Goal: Task Accomplishment & Management: Manage account settings

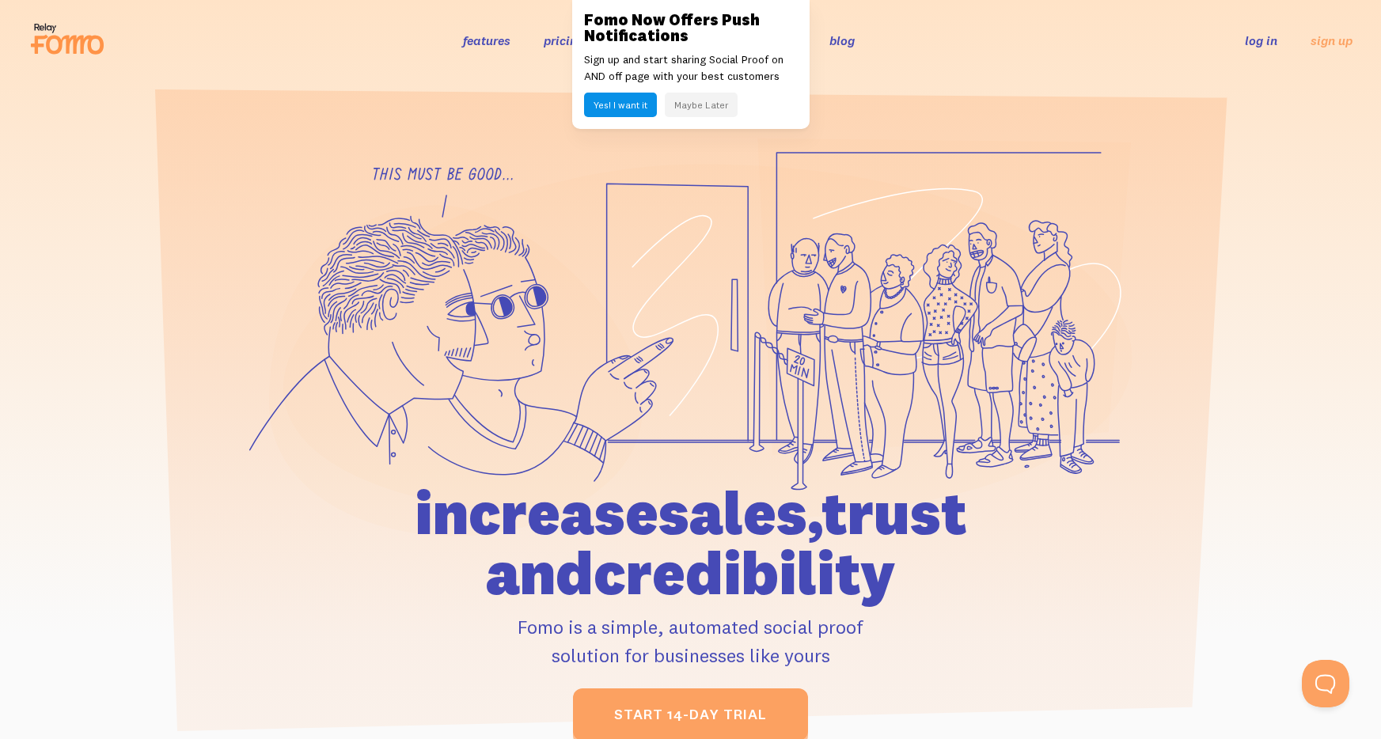
click at [713, 103] on button "Maybe Later" at bounding box center [701, 105] width 73 height 25
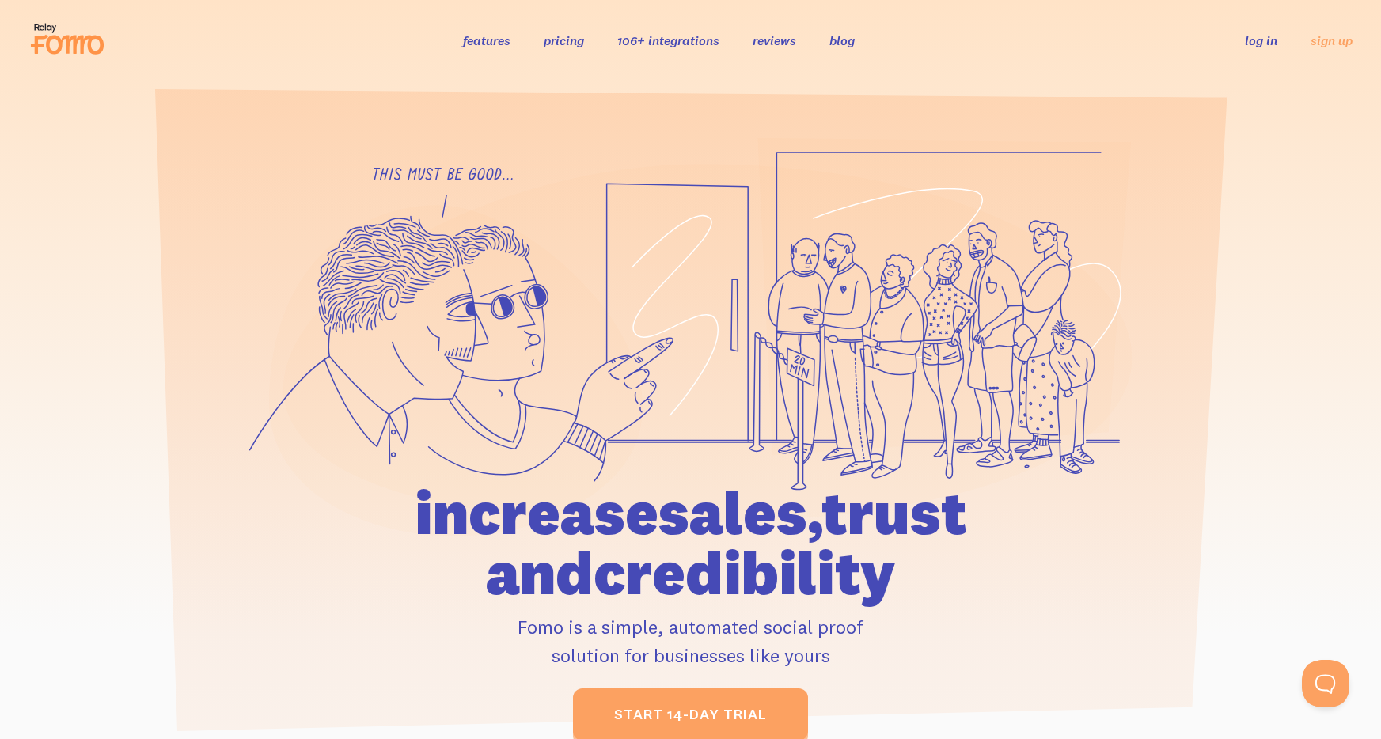
click at [1261, 37] on link "log in" at bounding box center [1261, 40] width 32 height 16
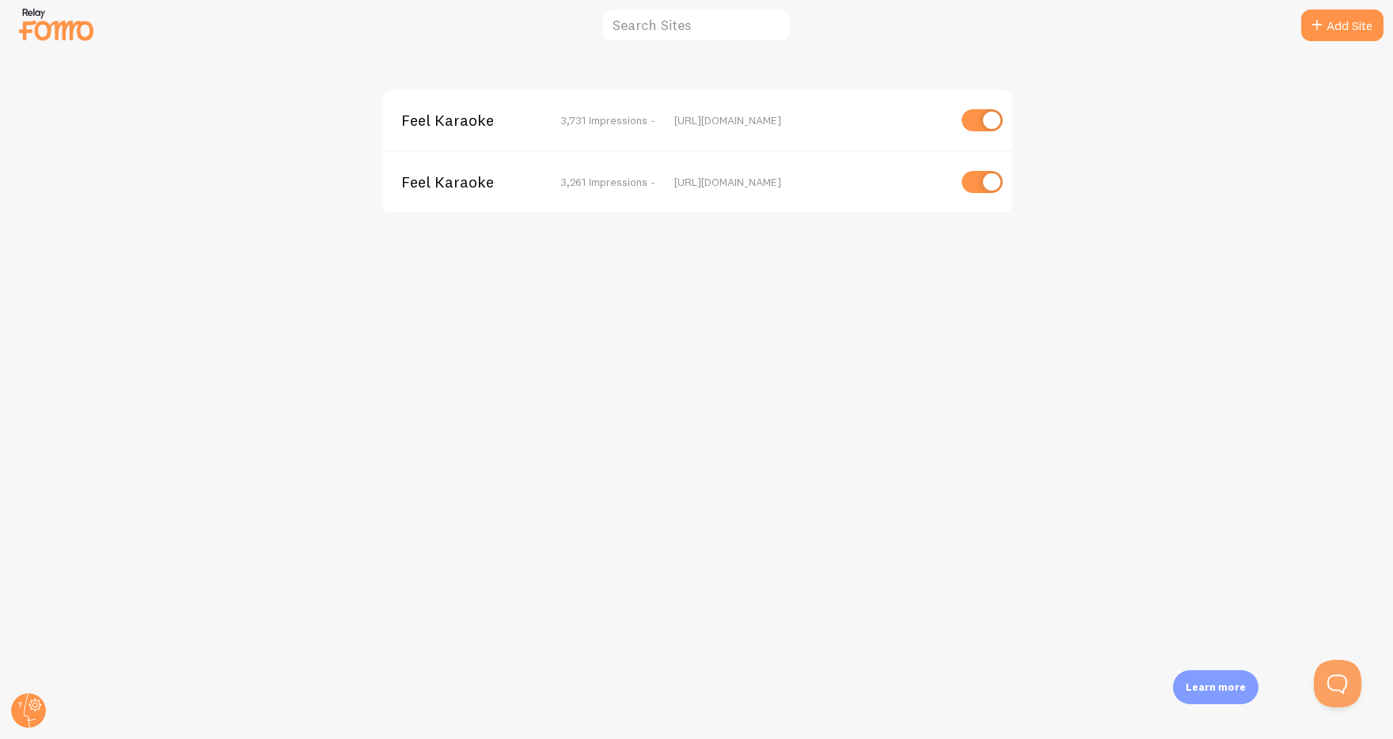
click at [438, 179] on span "Feel Karaoke" at bounding box center [464, 182] width 127 height 14
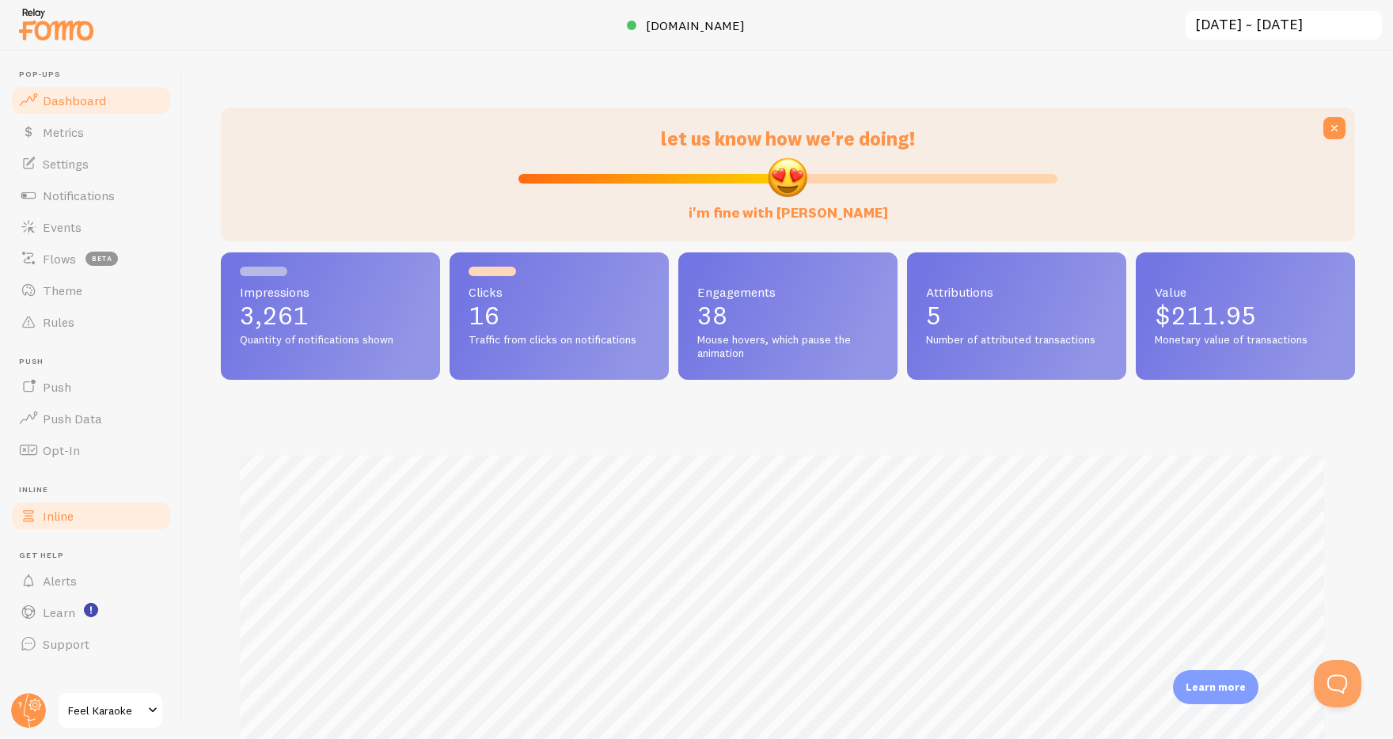
scroll to position [416, 1122]
click at [66, 293] on span "Theme" at bounding box center [63, 291] width 40 height 16
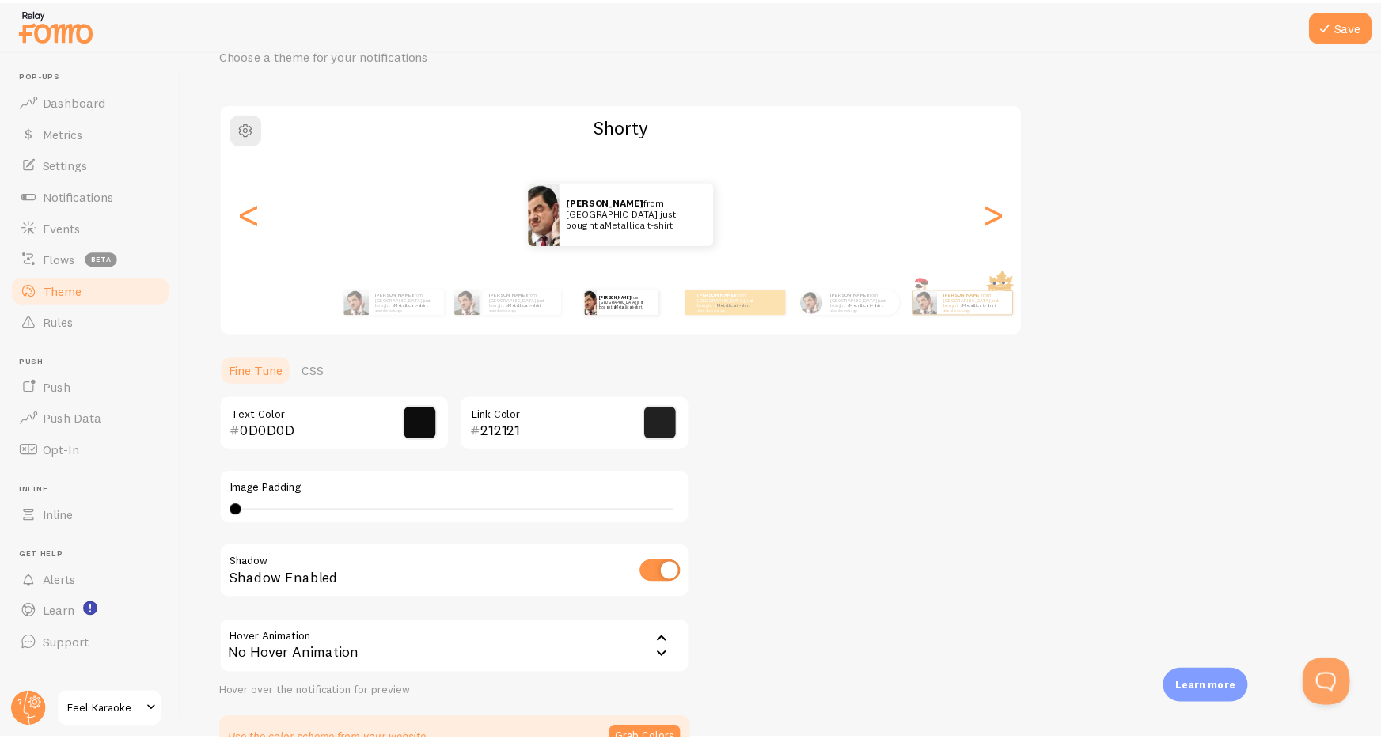
scroll to position [177, 0]
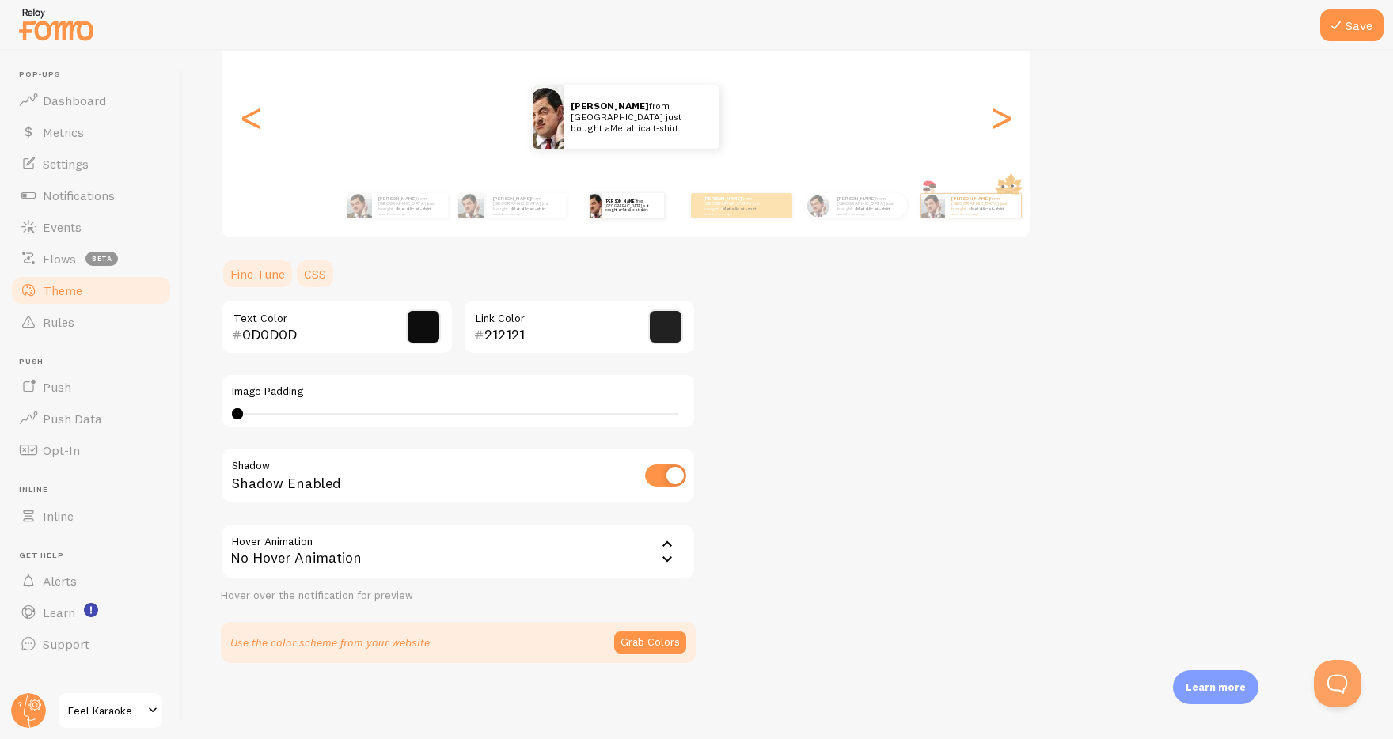
click at [313, 267] on link "CSS" at bounding box center [314, 274] width 41 height 32
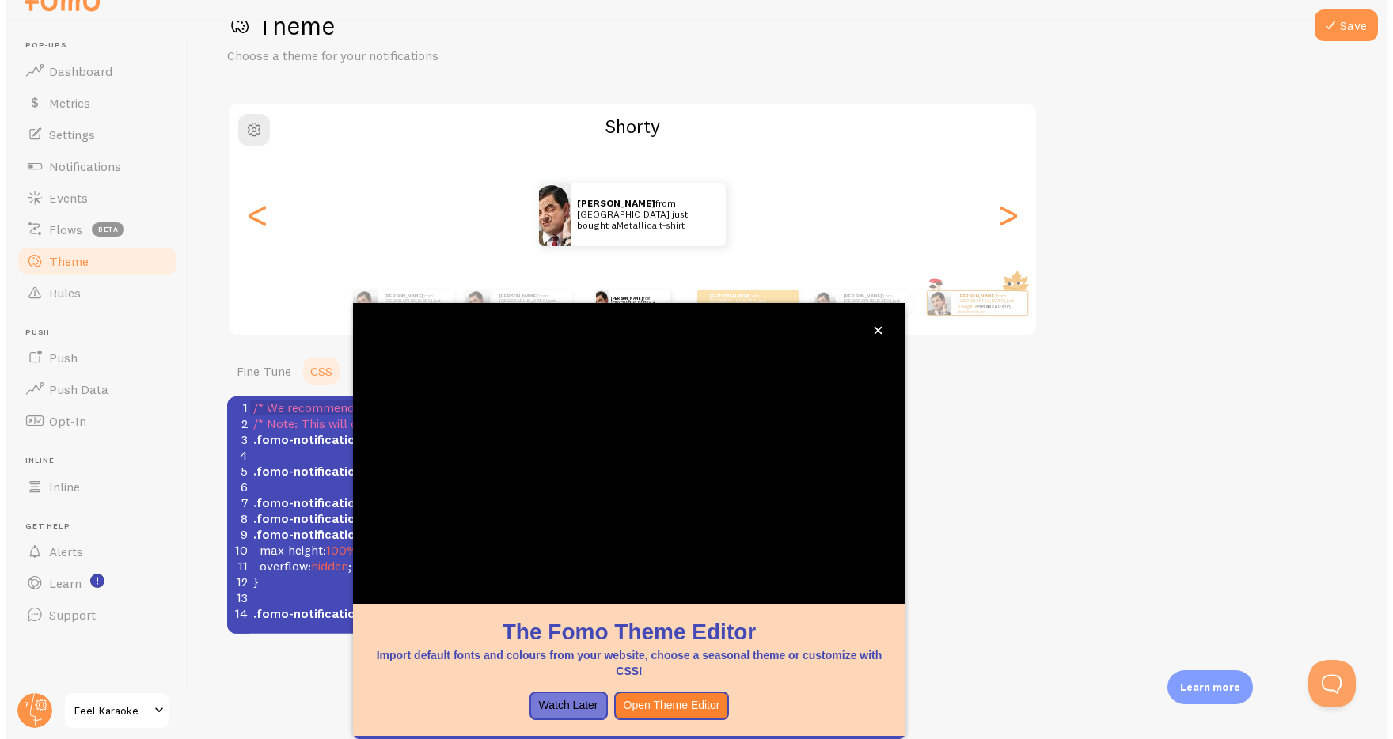
scroll to position [0, 0]
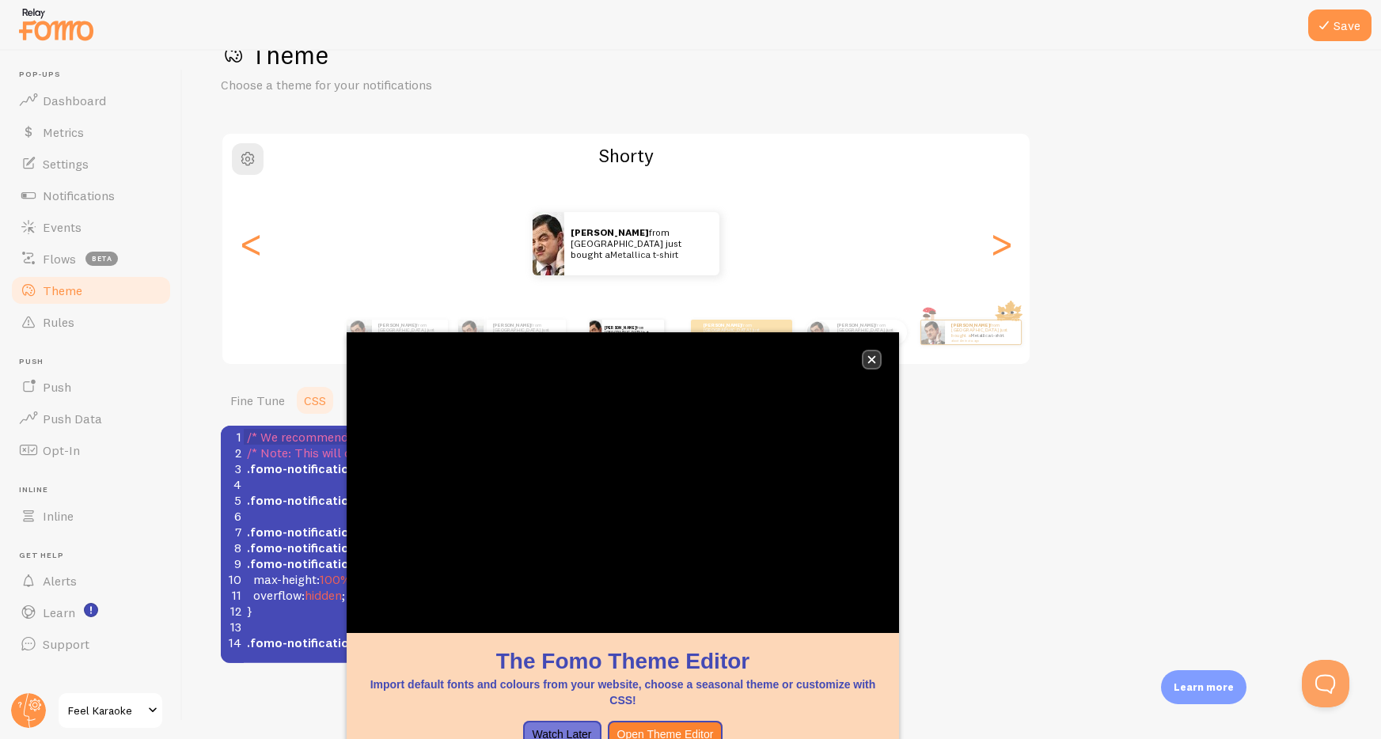
click at [873, 361] on icon "close," at bounding box center [872, 360] width 8 height 8
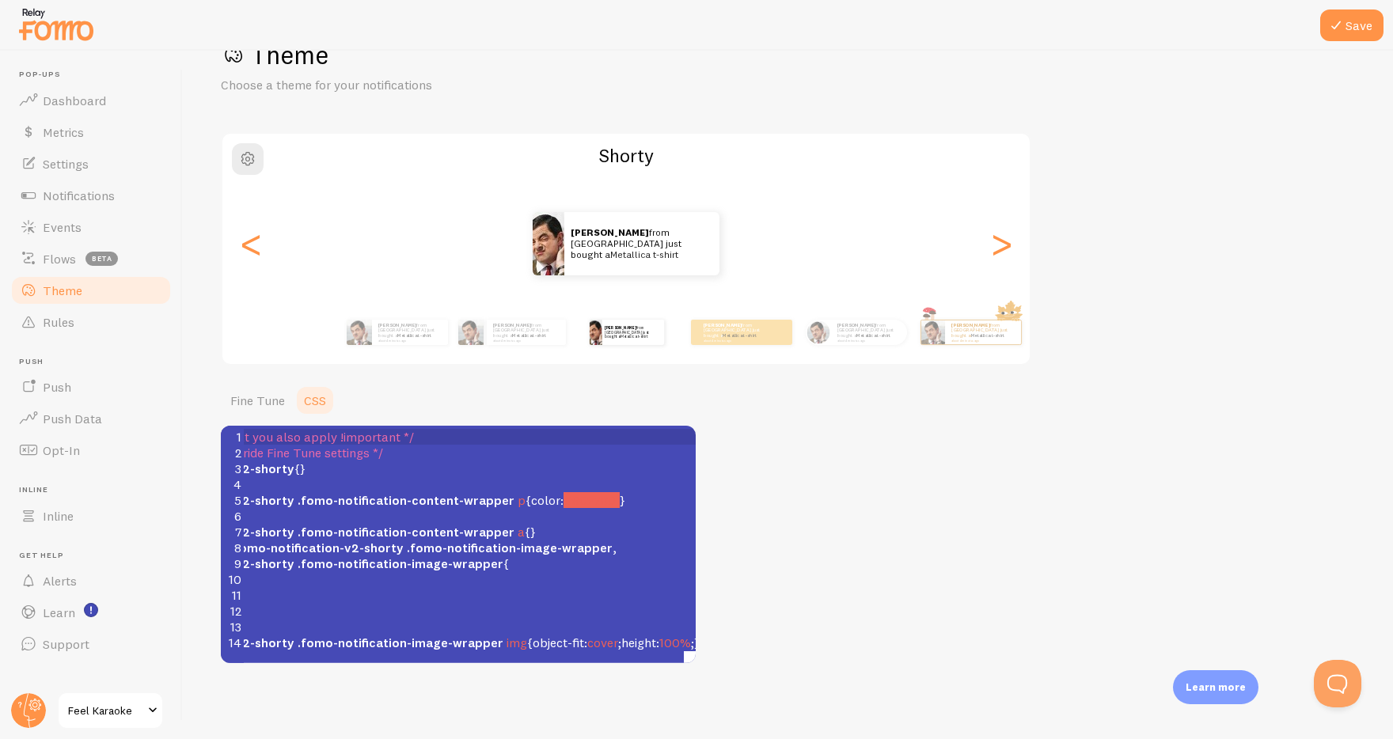
scroll to position [0, 95]
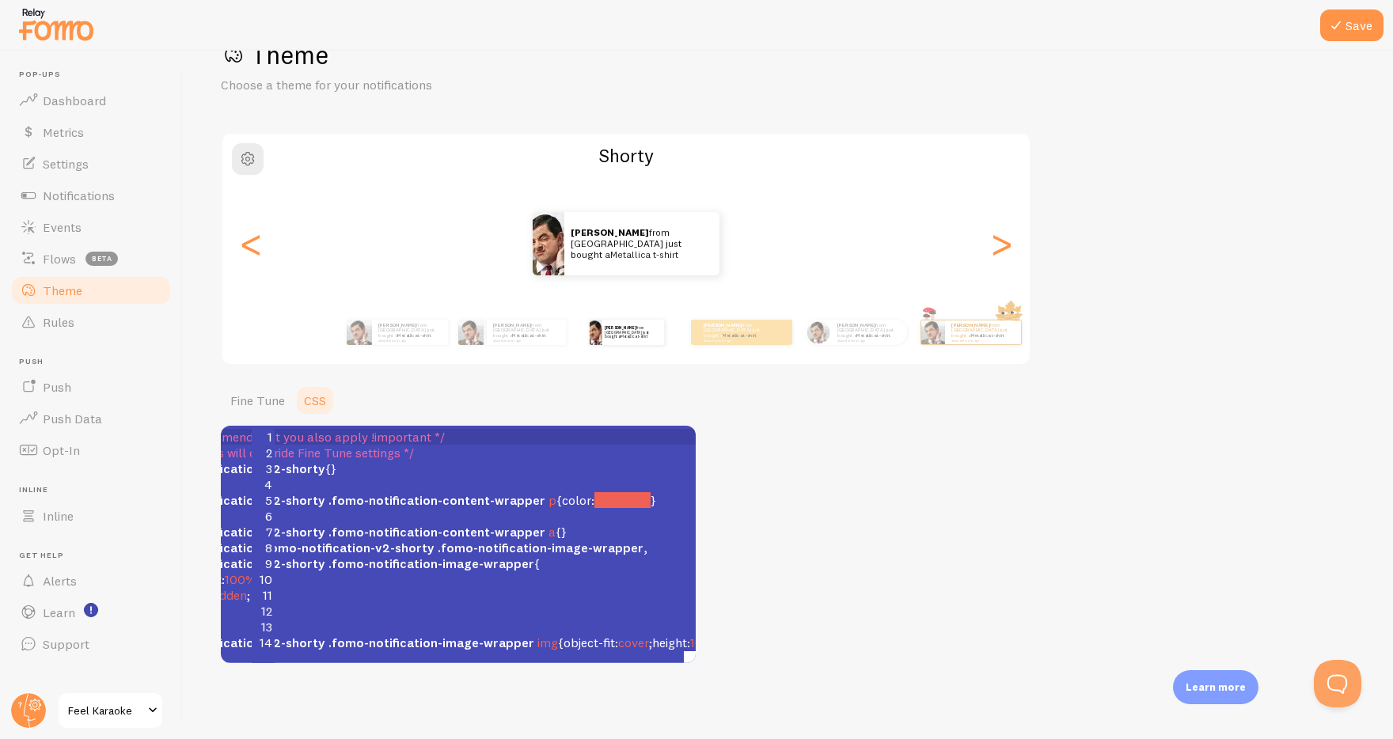
click at [542, 589] on pre "overflow : hidden ;" at bounding box center [438, 595] width 578 height 16
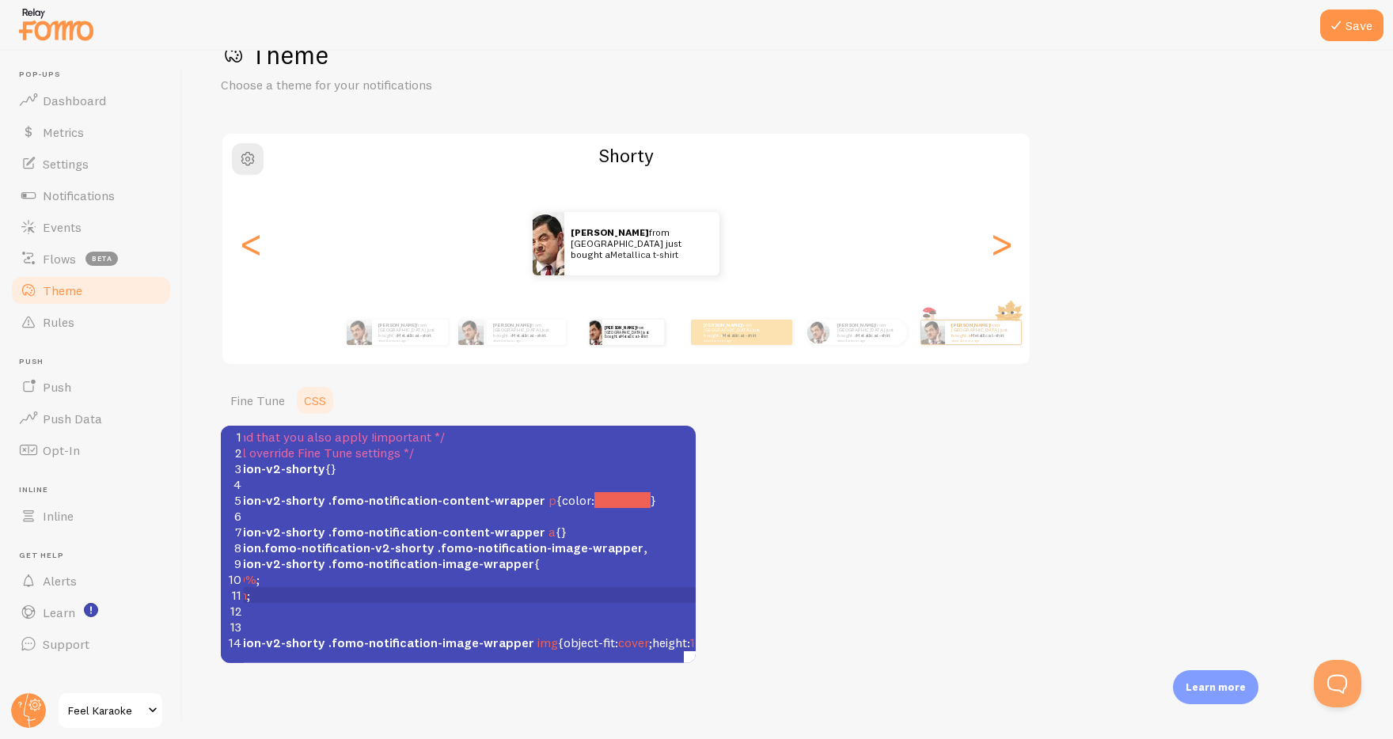
click at [598, 502] on span "#9C27B0l" at bounding box center [622, 500] width 56 height 16
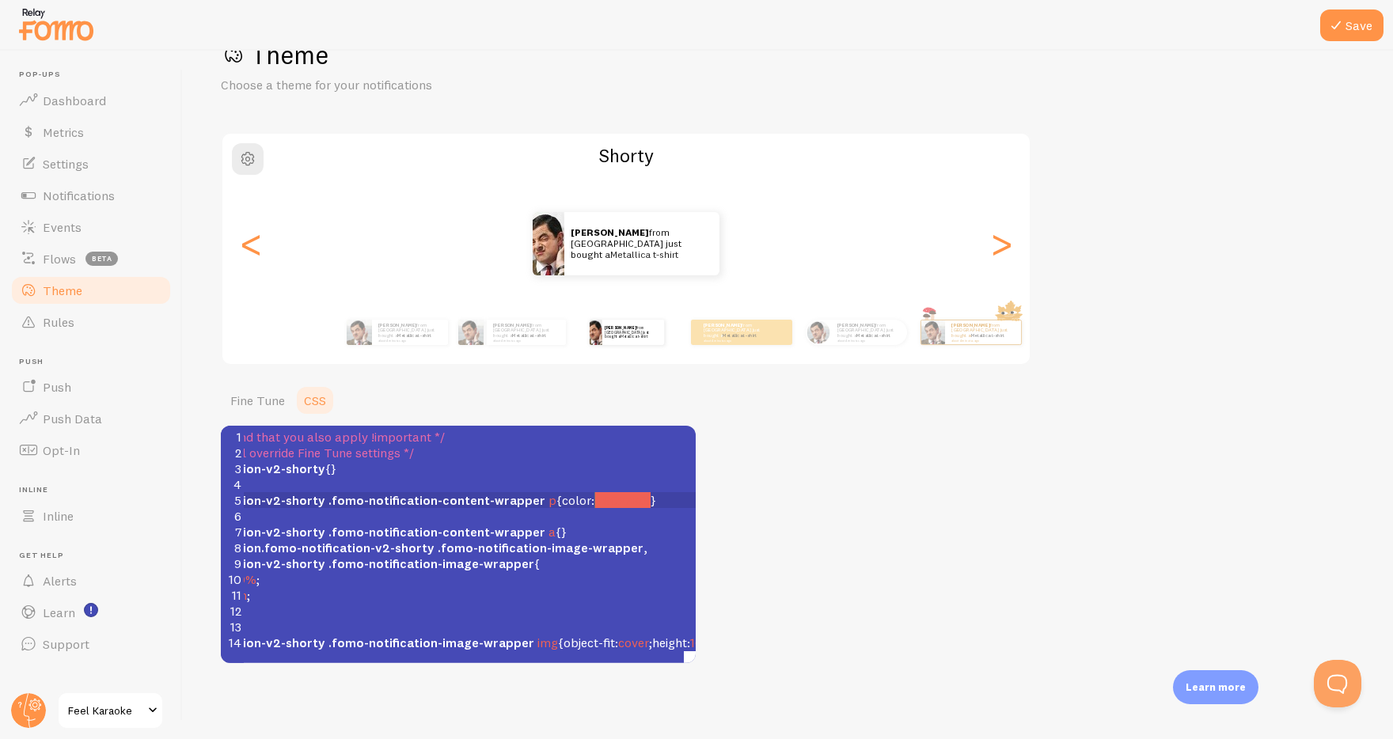
click at [606, 495] on span "#9C27B0l" at bounding box center [622, 500] width 56 height 16
type textarea ".fomo-notification-v2-shorty .fomo-notification-content-wrapper p {color: #9C27…"
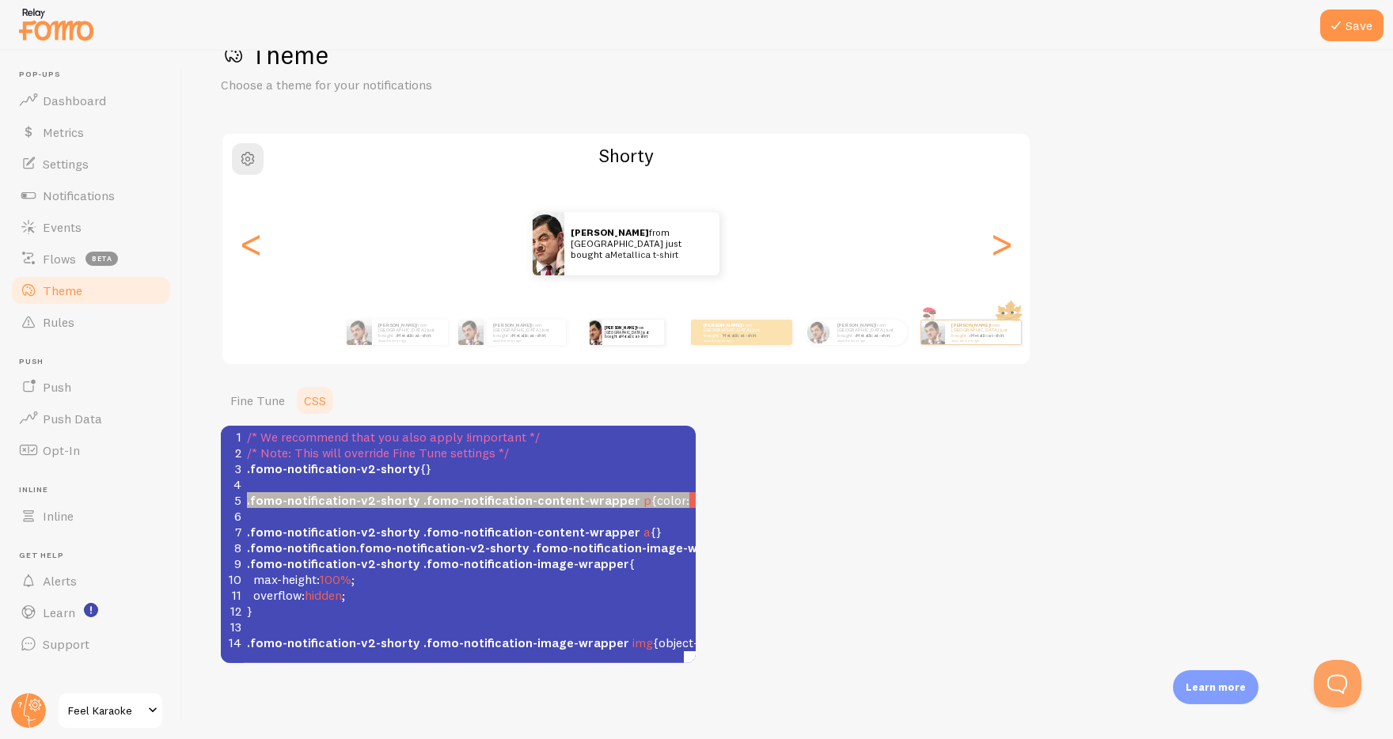
scroll to position [0, 0]
click at [606, 495] on span ".fomo-notification-v2-shorty .fomo-notification-content-wrapper p { color : #9C…" at bounding box center [499, 500] width 504 height 16
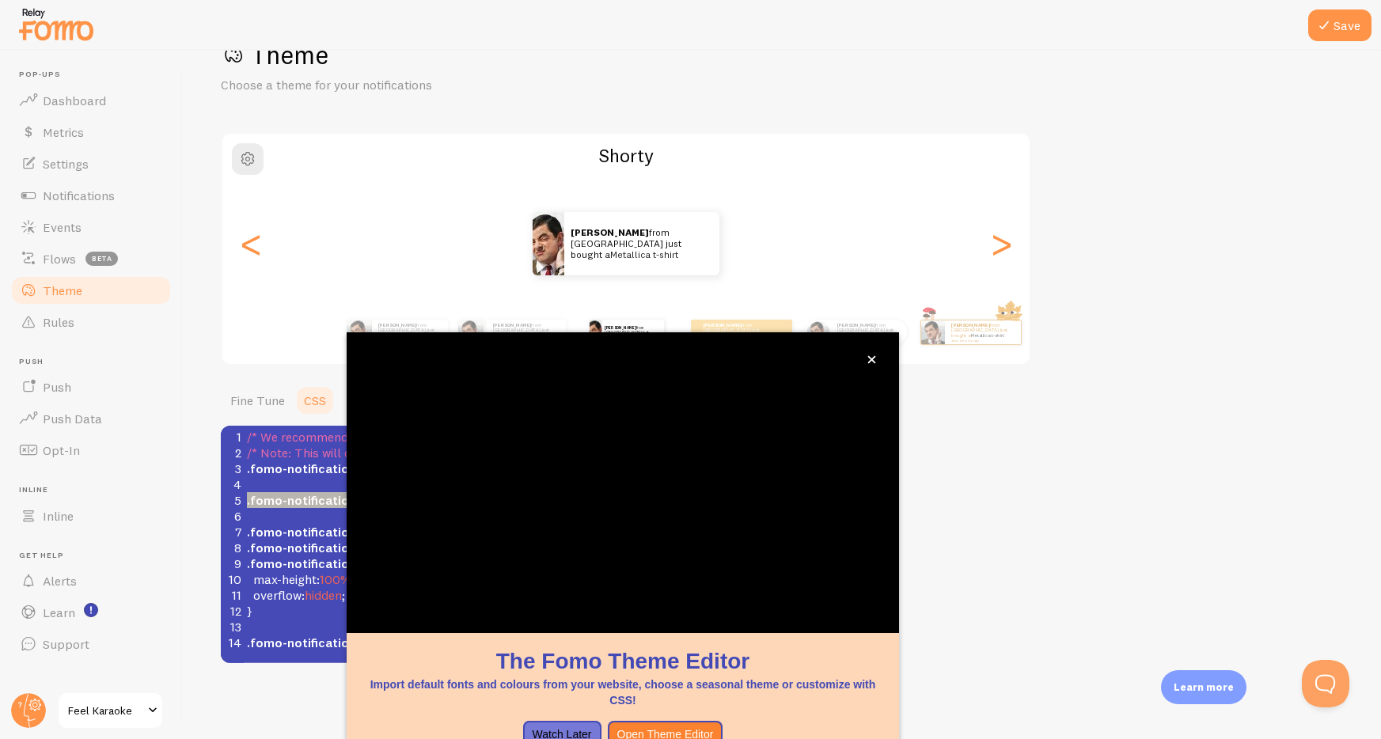
click at [1224, 373] on div "Theme Choose a theme for your notifications Shorty Ryan from Vietnam just bough…" at bounding box center [782, 351] width 1122 height 624
click at [869, 356] on icon "close," at bounding box center [872, 360] width 8 height 8
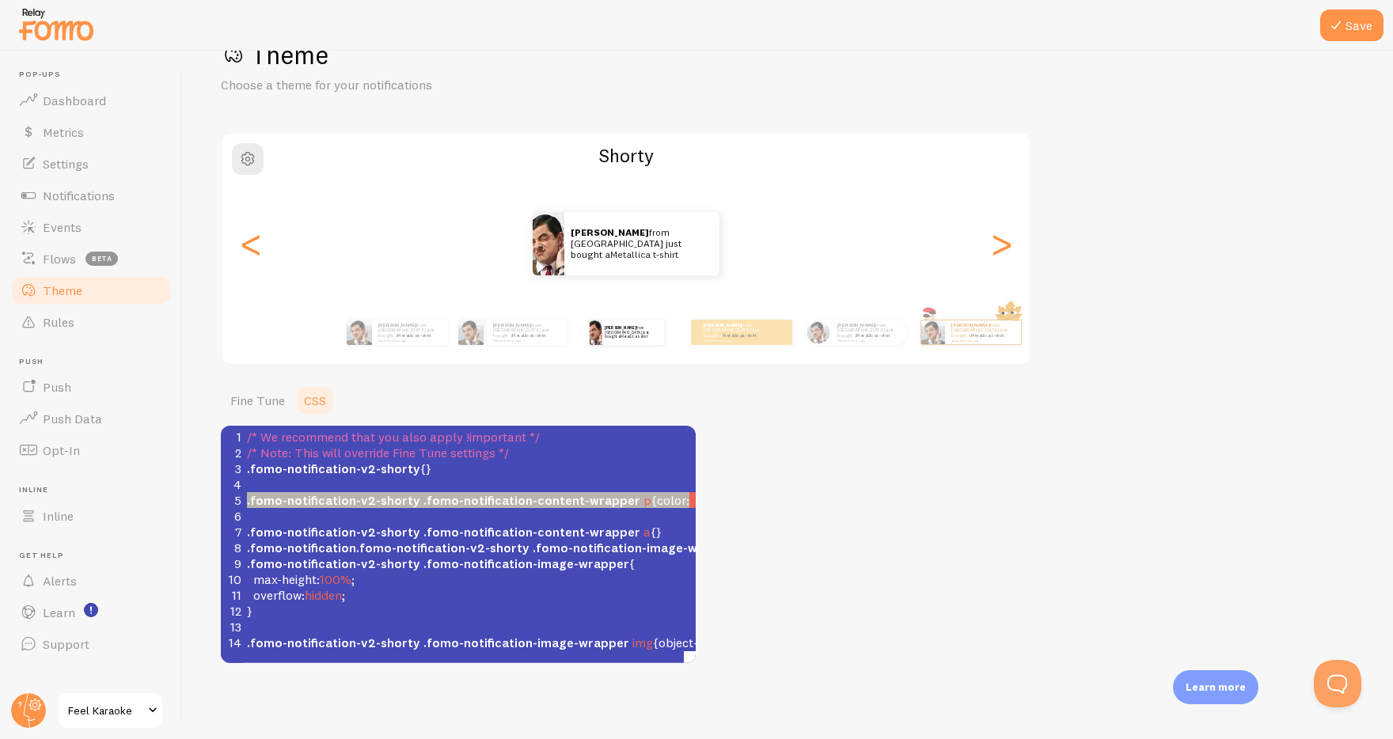
click at [1170, 409] on div "Theme Choose a theme for your notifications Shorty Ryan from Vietnam just bough…" at bounding box center [788, 351] width 1134 height 624
